Goal: Task Accomplishment & Management: Complete application form

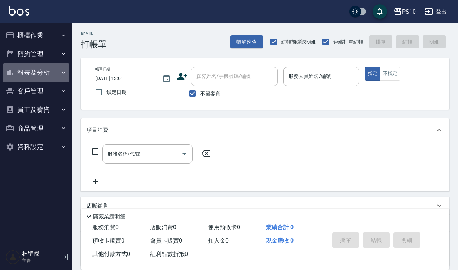
click at [60, 71] on button "報表及分析" at bounding box center [36, 72] width 66 height 19
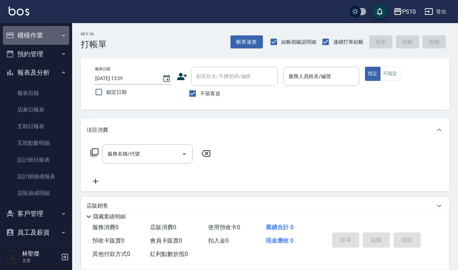
click at [44, 33] on button "櫃檯作業" at bounding box center [36, 35] width 66 height 19
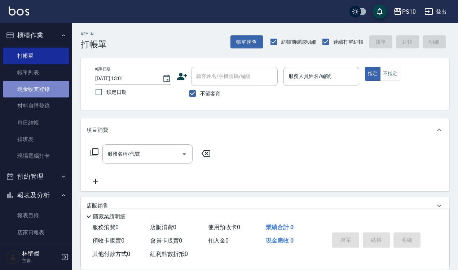
click at [60, 89] on link "現金收支登錄" at bounding box center [36, 89] width 66 height 17
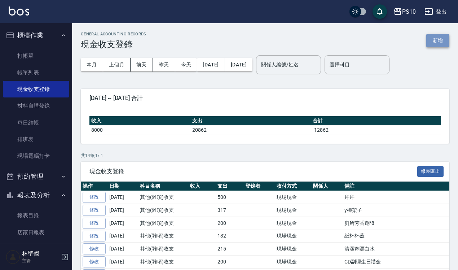
click at [430, 44] on button "新增" at bounding box center [437, 40] width 23 height 13
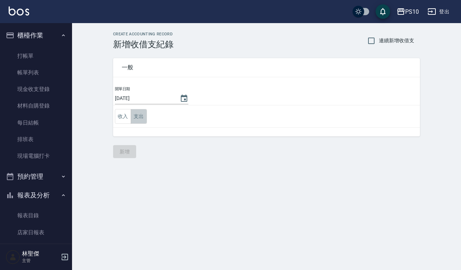
click at [141, 121] on button "支出" at bounding box center [139, 116] width 16 height 15
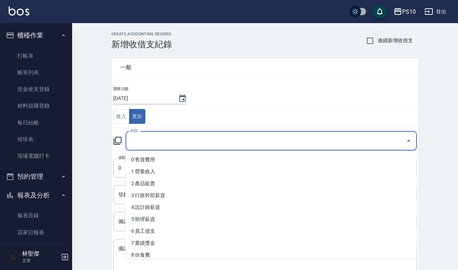
click at [153, 141] on input "科目" at bounding box center [266, 140] width 274 height 13
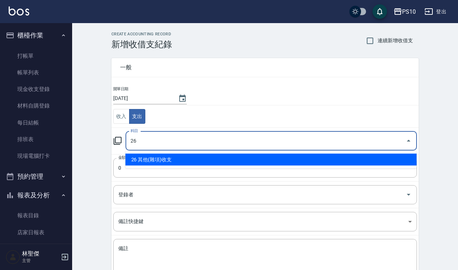
type input "26 其他(雜項)收支"
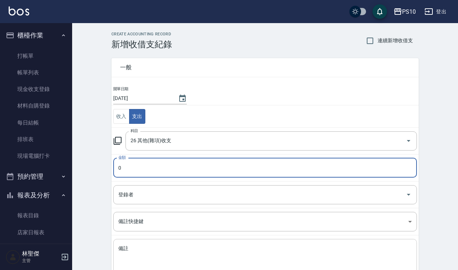
click at [146, 250] on textarea "備註" at bounding box center [264, 257] width 293 height 25
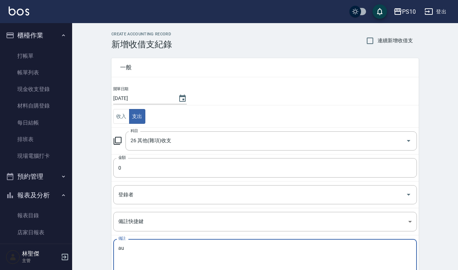
type textarea "a"
type textarea "棉花棒"
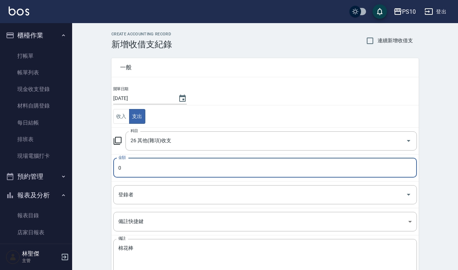
click at [137, 177] on input "0" at bounding box center [264, 167] width 303 height 19
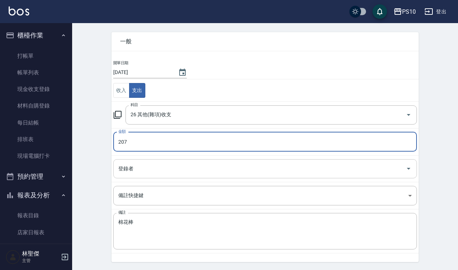
scroll to position [49, 0]
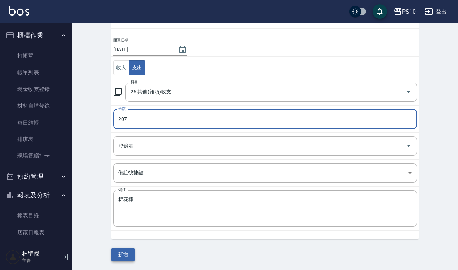
type input "207"
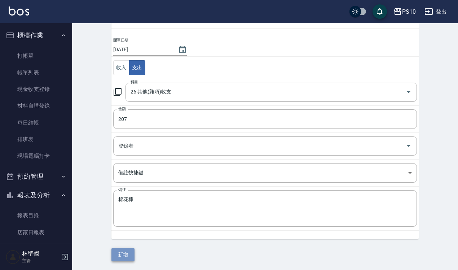
click at [130, 253] on button "新增" at bounding box center [122, 254] width 23 height 13
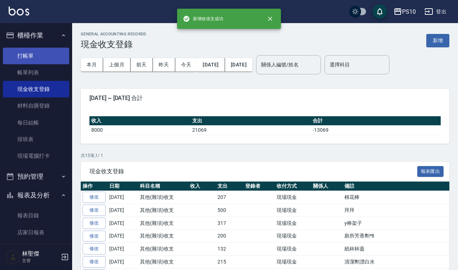
click at [44, 57] on link "打帳單" at bounding box center [36, 56] width 66 height 17
